Goal: Transaction & Acquisition: Purchase product/service

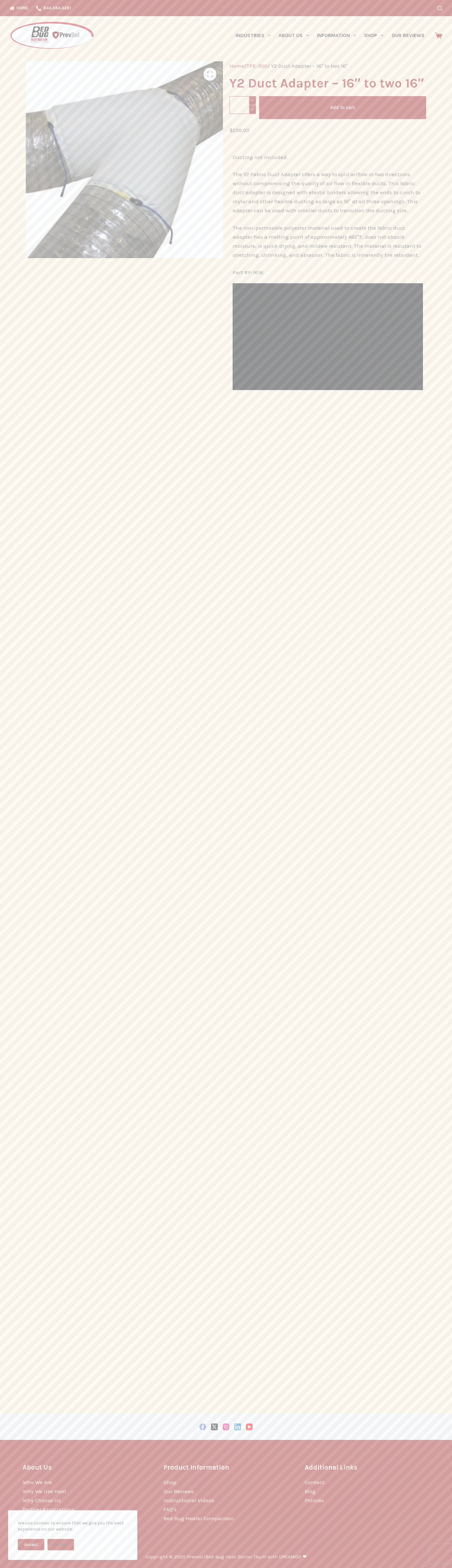
click at [31, 1545] on button "Accept" at bounding box center [30, 1544] width 26 height 12
click at [342, 108] on button "Add to cart" at bounding box center [342, 108] width 167 height 23
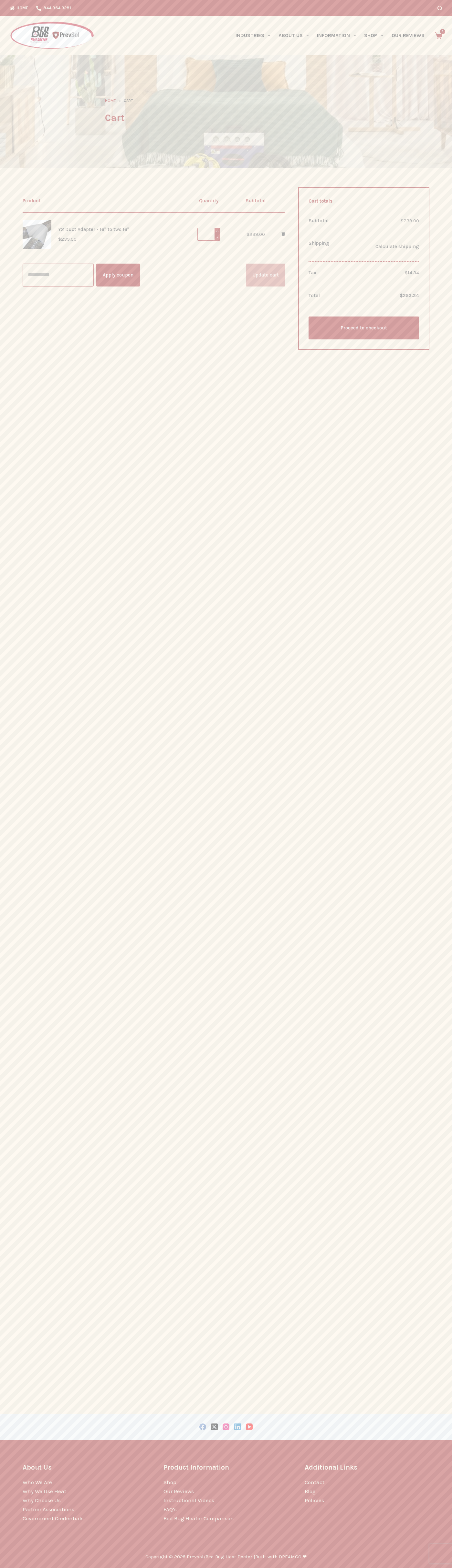
click at [364, 328] on link "Proceed to checkout" at bounding box center [363, 328] width 110 height 23
